Goal: Task Accomplishment & Management: Manage account settings

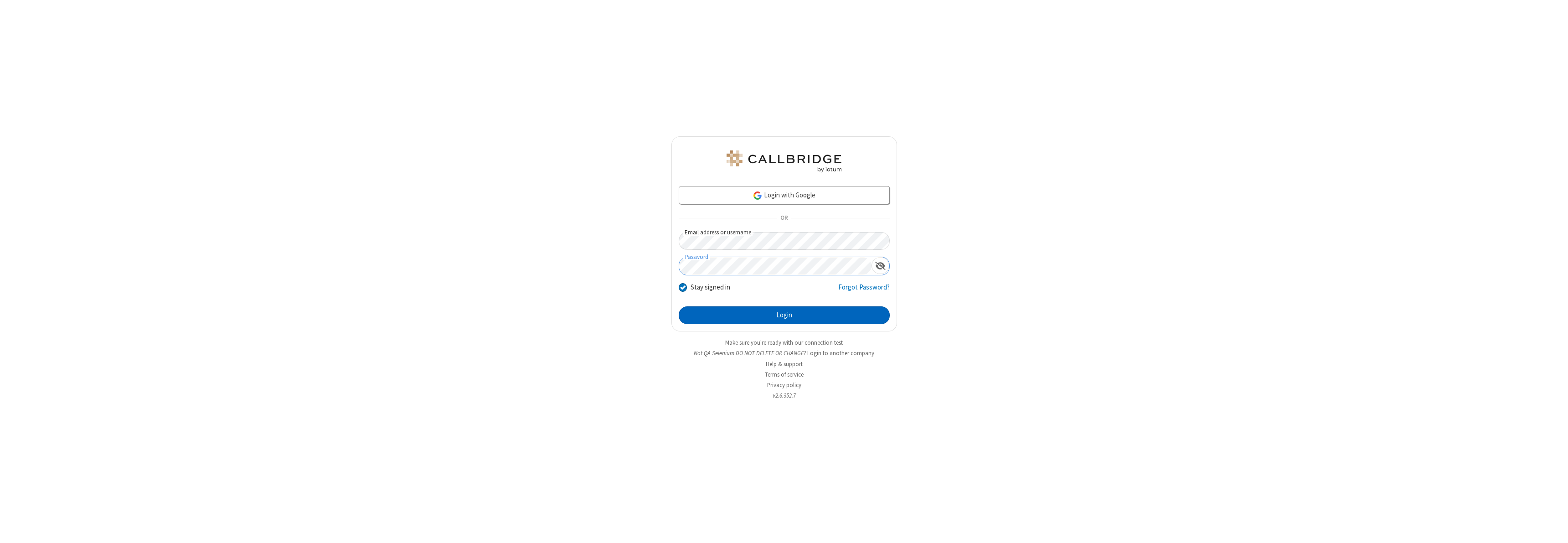
click at [784, 315] on button "Login" at bounding box center [784, 315] width 211 height 18
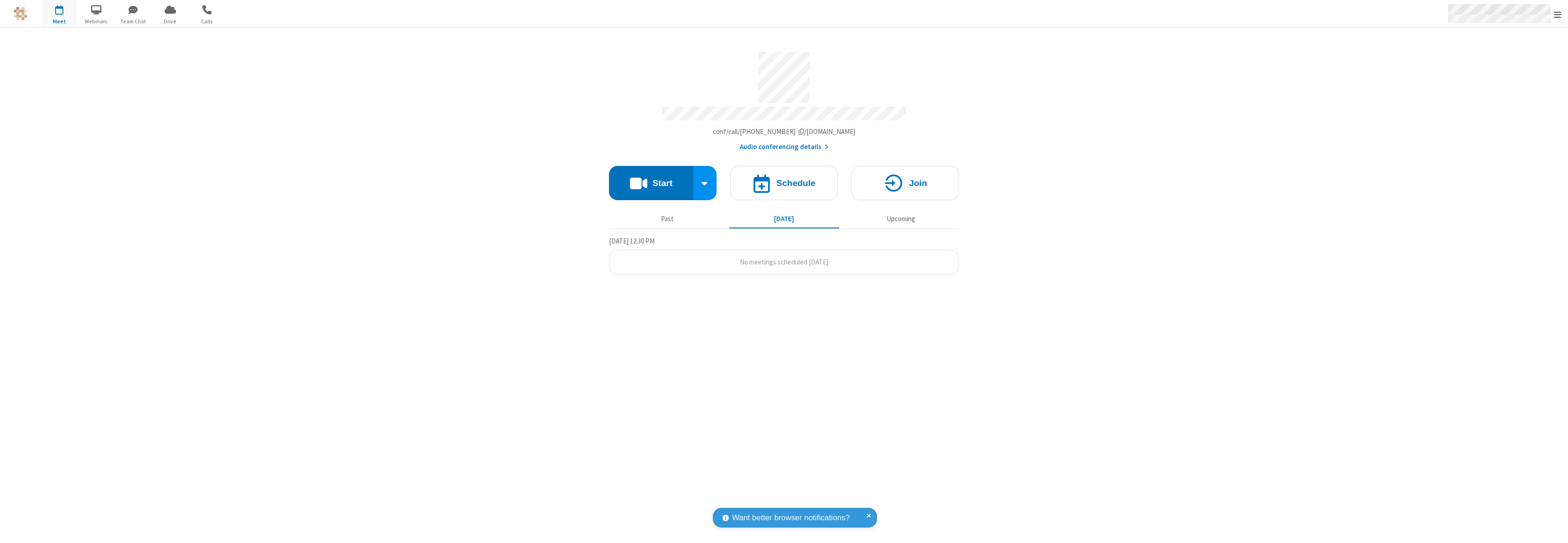
click at [1558, 14] on span "Open menu" at bounding box center [1558, 15] width 7 height 9
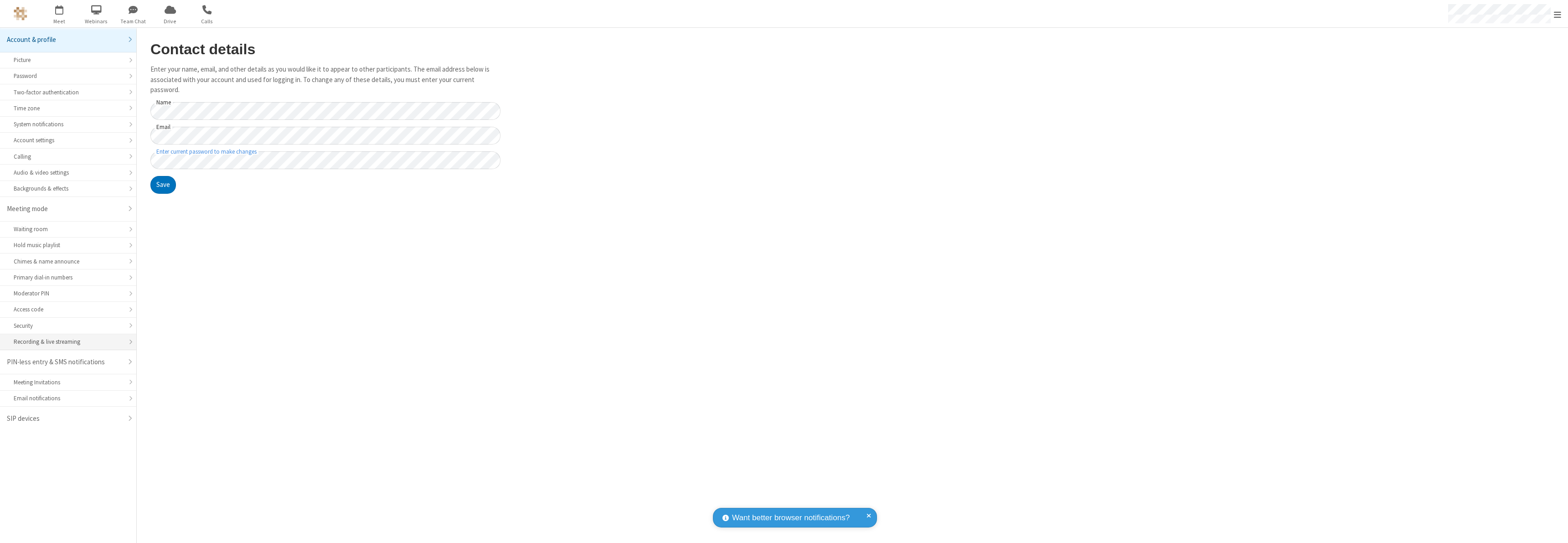
click at [67, 342] on div "Recording & live streaming" at bounding box center [68, 341] width 109 height 8
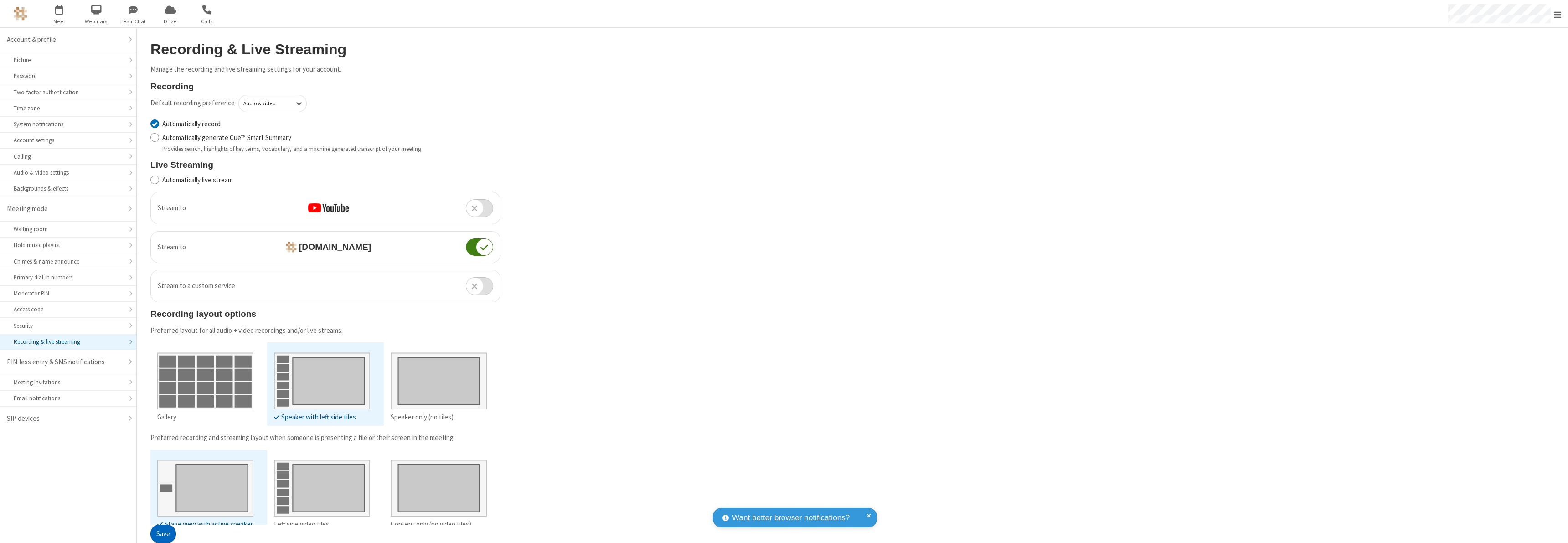
click at [163, 534] on button "Save" at bounding box center [162, 534] width 25 height 18
